Goal: Navigation & Orientation: Find specific page/section

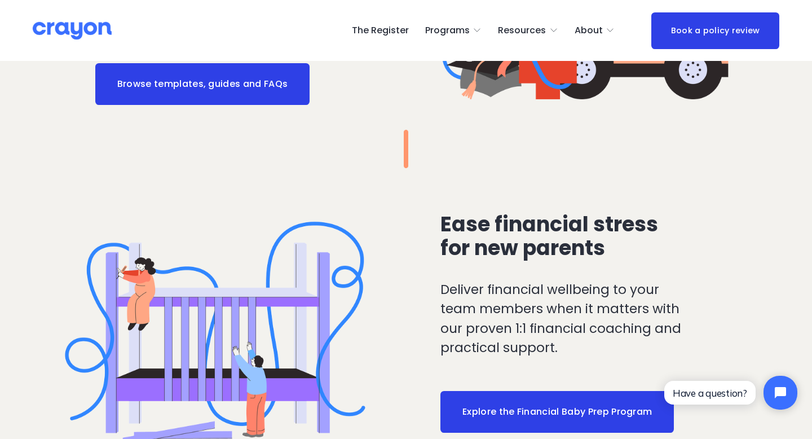
scroll to position [1515, 0]
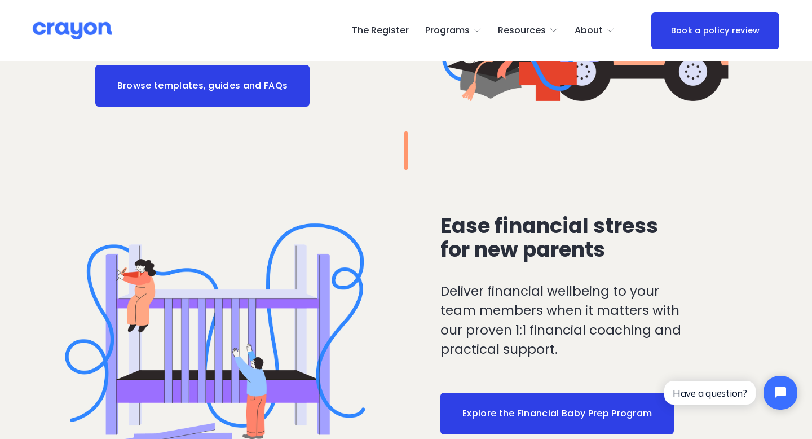
click at [231, 84] on link "Browse templates, guides and FAQs" at bounding box center [202, 86] width 214 height 42
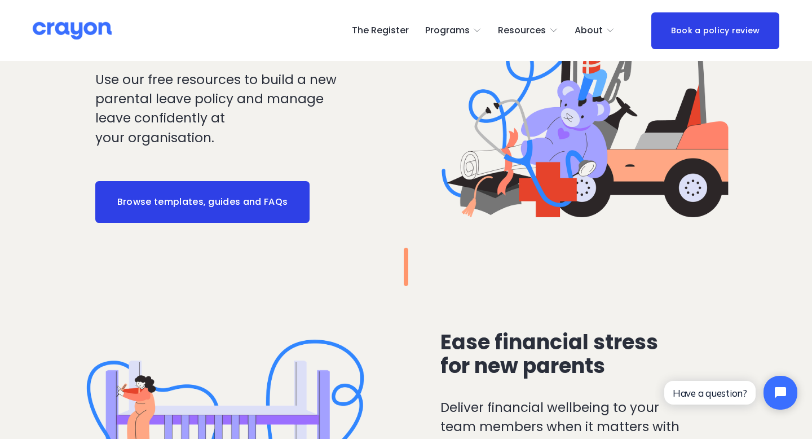
scroll to position [1376, 0]
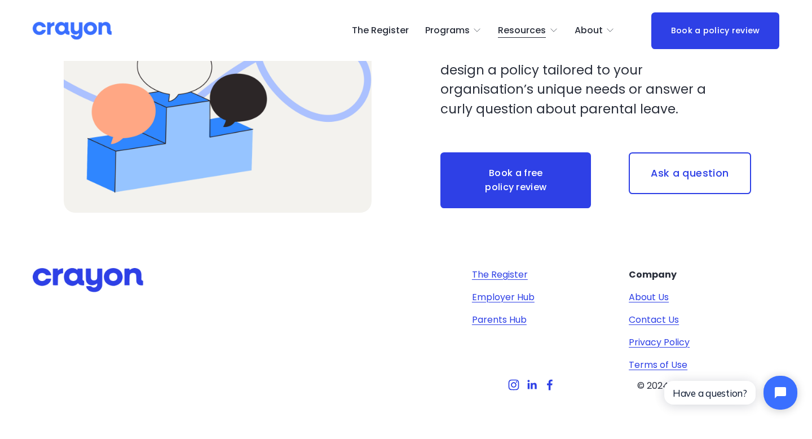
scroll to position [3095, 0]
click at [513, 313] on link "Parents Hub" at bounding box center [499, 320] width 55 height 14
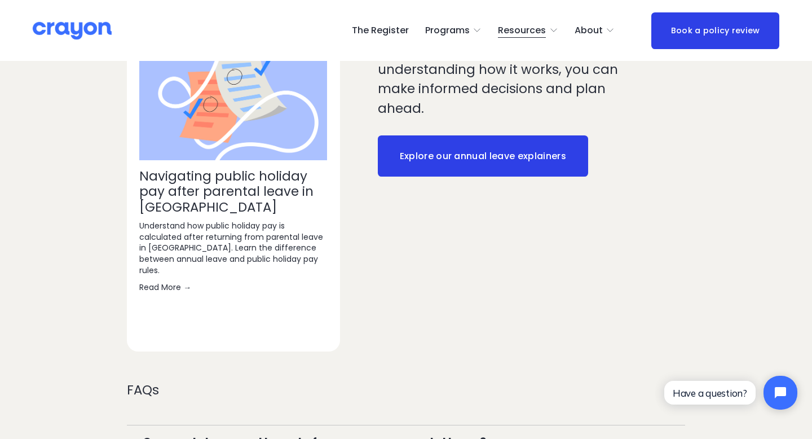
scroll to position [1437, 0]
